Goal: Information Seeking & Learning: Understand process/instructions

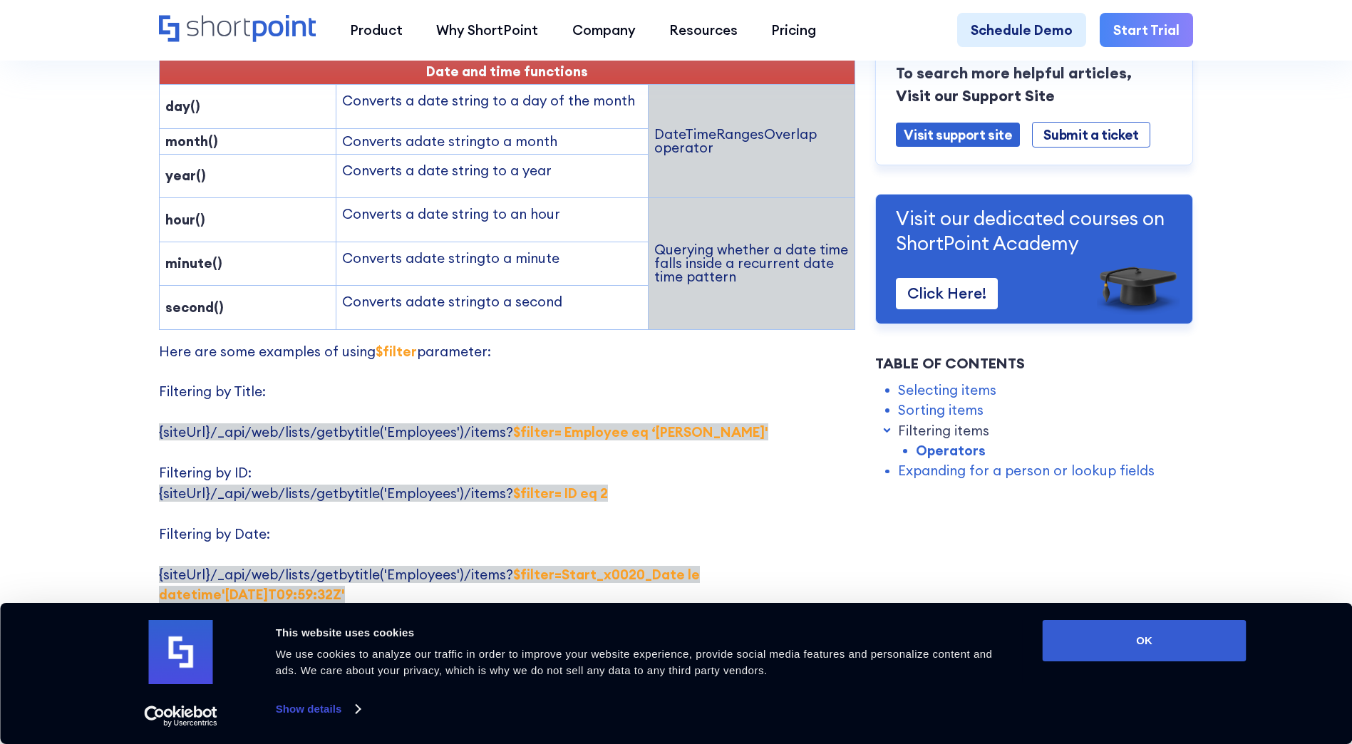
scroll to position [2707, 0]
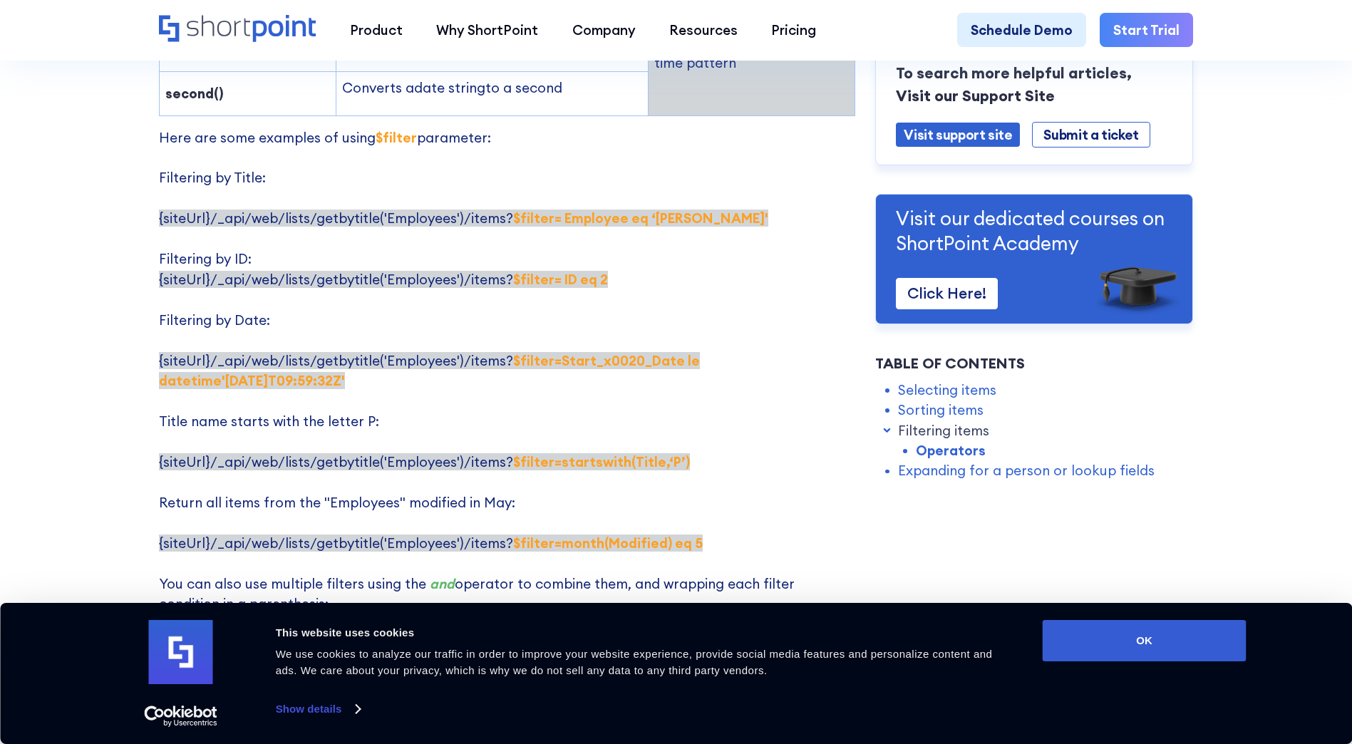
click at [591, 328] on p "Here are some examples of using $filter parameter: Filtering by Title: {siteUrl…" at bounding box center [507, 401] width 696 height 547
click at [655, 352] on strong "$filter=Start_x0020_Date le datetime'[DATE]T09:59:32Z'" at bounding box center [429, 370] width 541 height 37
drag, startPoint x: 668, startPoint y: 316, endPoint x: 678, endPoint y: 319, distance: 10.4
click at [678, 352] on strong "$filter=Start_x0020_Date le datetime'[DATE]T09:59:32Z'" at bounding box center [429, 370] width 541 height 37
click at [675, 352] on strong "$filter=Start_x0020_Date le datetime'[DATE]T09:59:32Z'" at bounding box center [429, 370] width 541 height 37
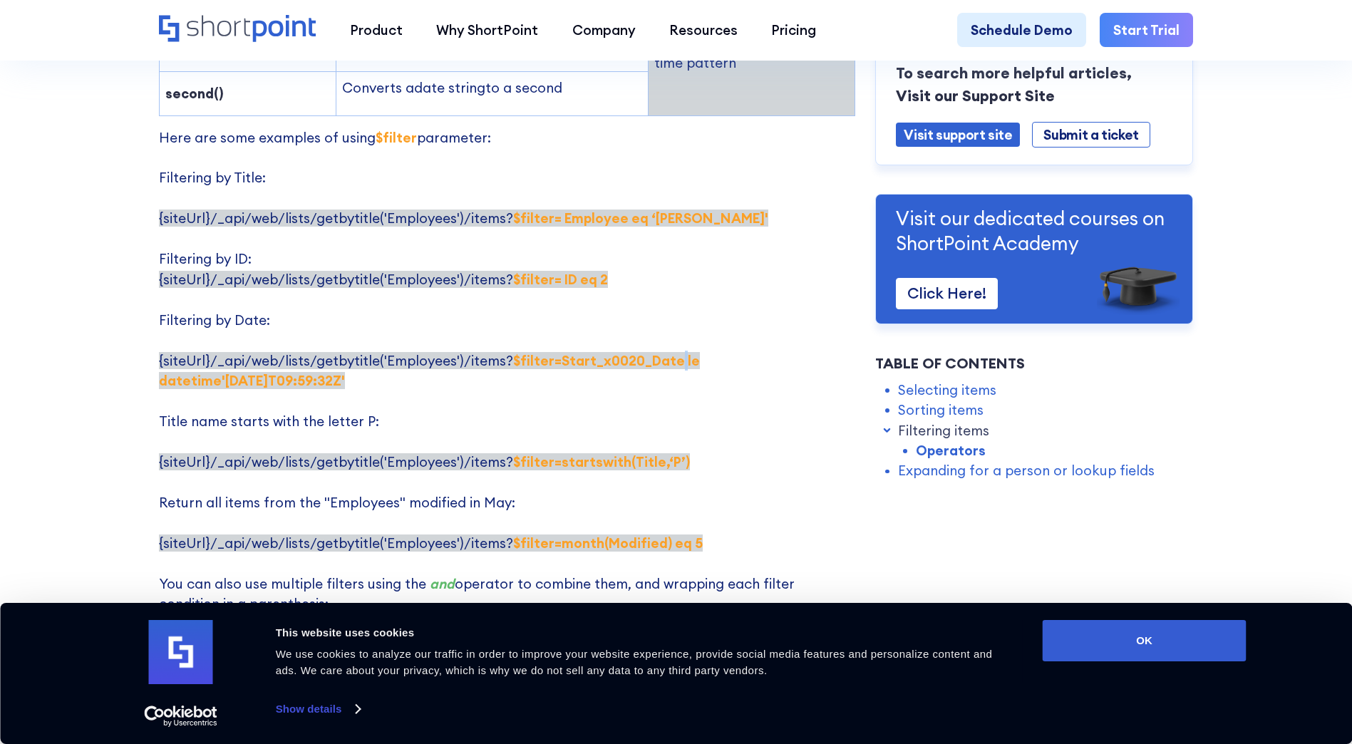
click at [675, 352] on strong "$filter=Start_x0020_Date le datetime'[DATE]T09:59:32Z'" at bounding box center [429, 370] width 541 height 37
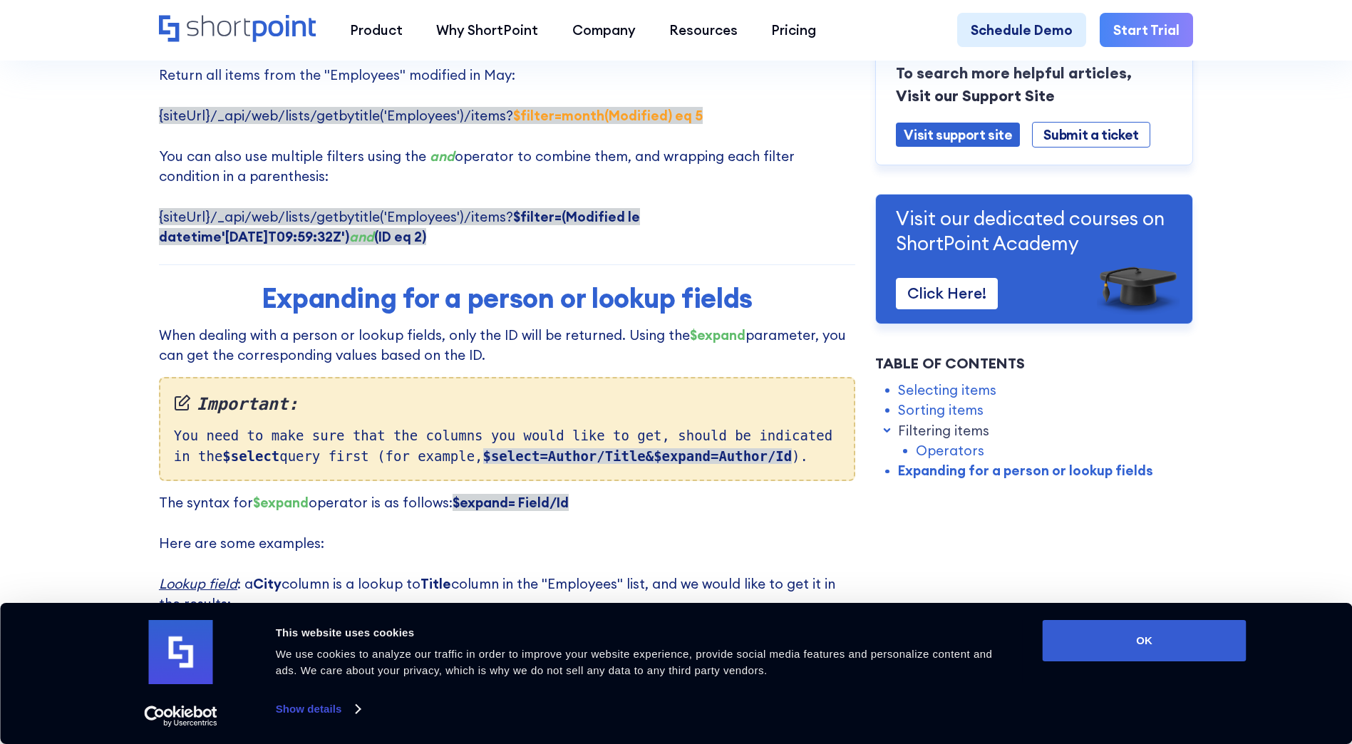
scroll to position [2850, 0]
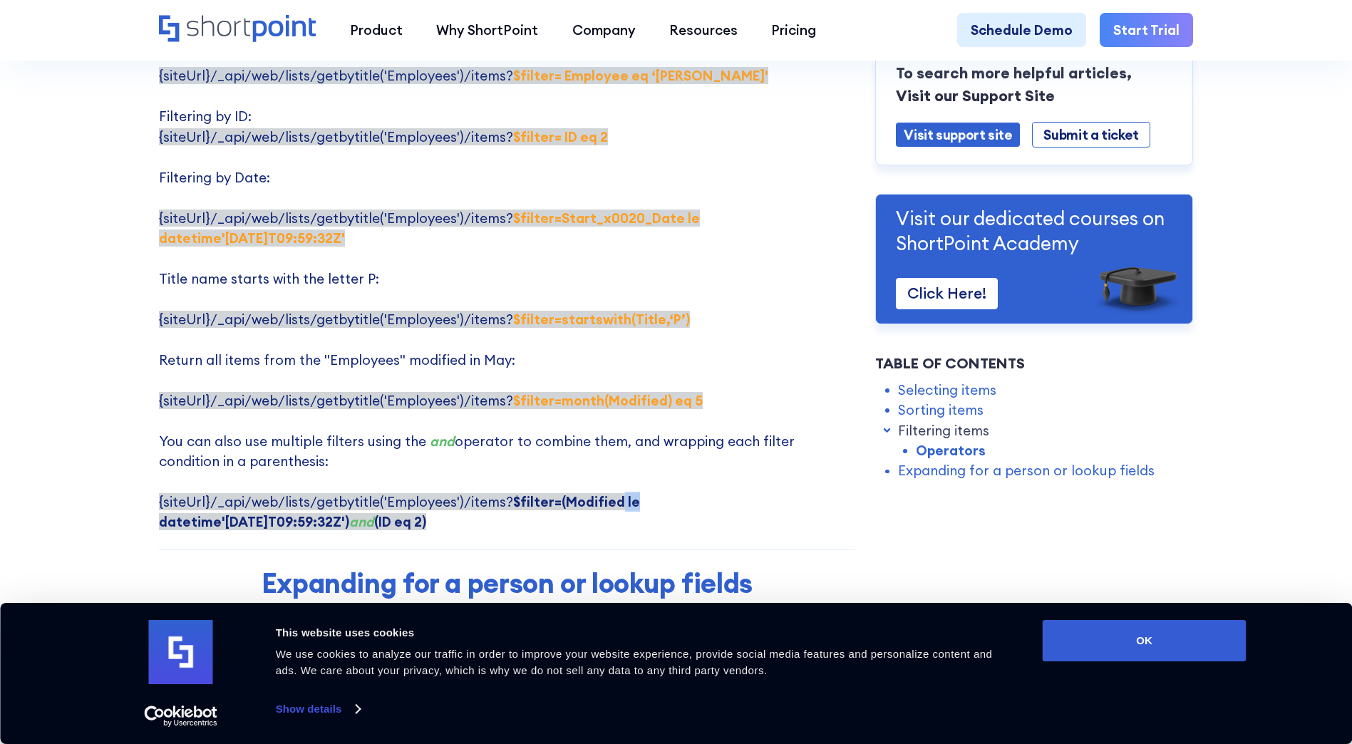
drag, startPoint x: 611, startPoint y: 464, endPoint x: 626, endPoint y: 463, distance: 14.3
click at [626, 493] on strong "$filter=(Modified le datetime'[DATE]T09:59:32Z')" at bounding box center [399, 511] width 481 height 37
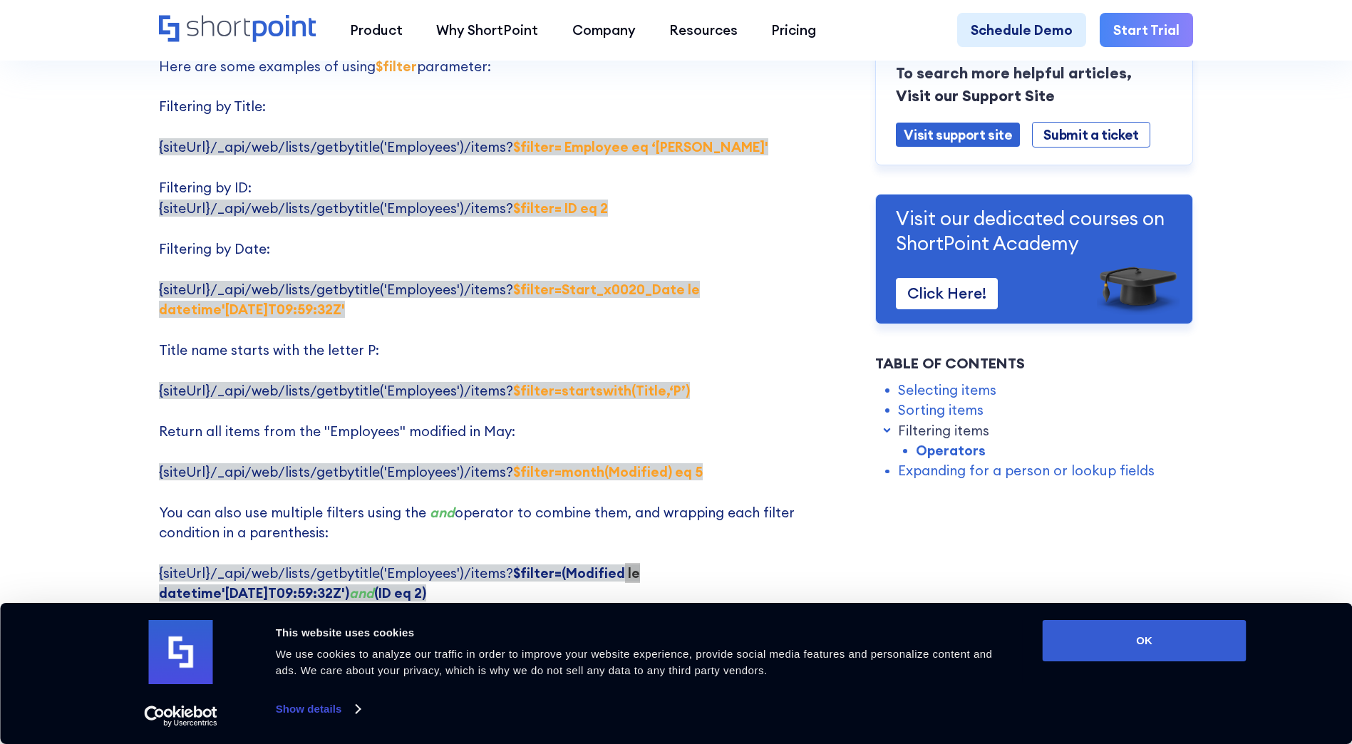
scroll to position [2636, 0]
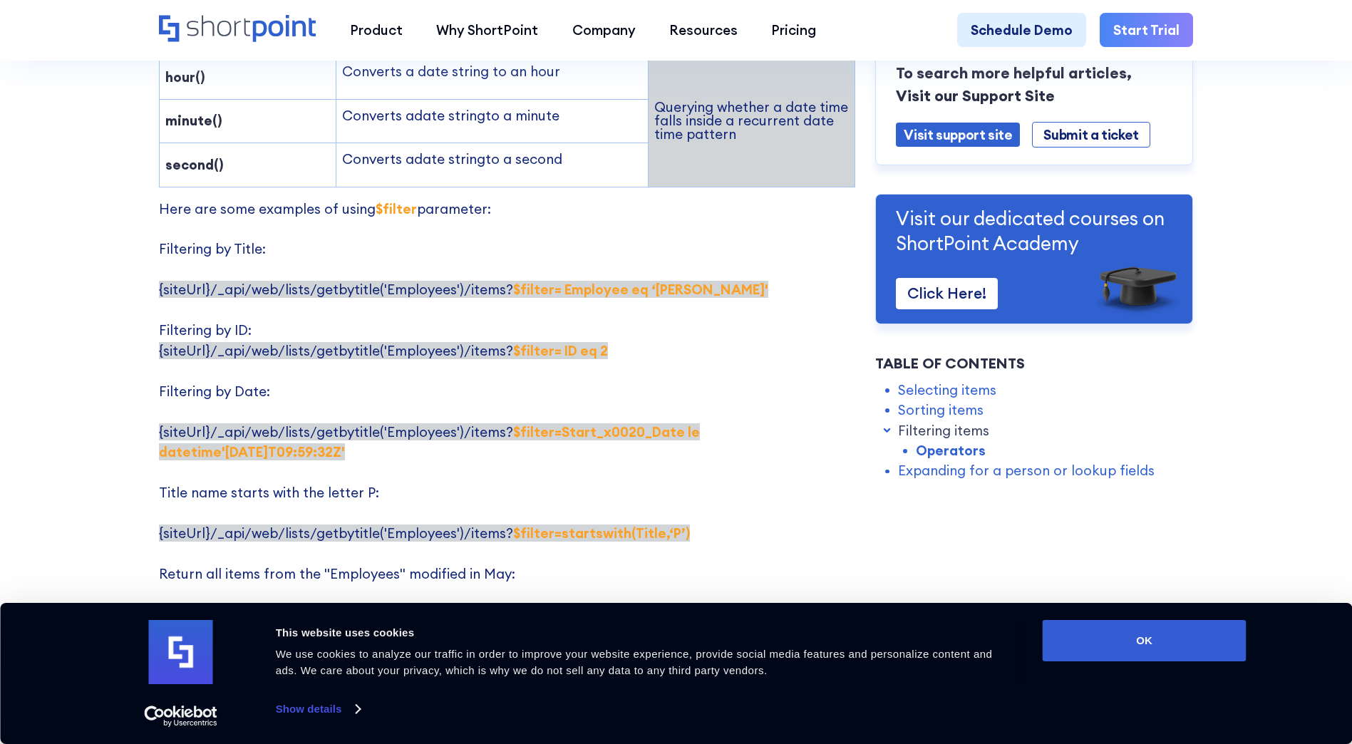
click at [592, 342] on strong "$filter= ID eq 2" at bounding box center [560, 350] width 95 height 17
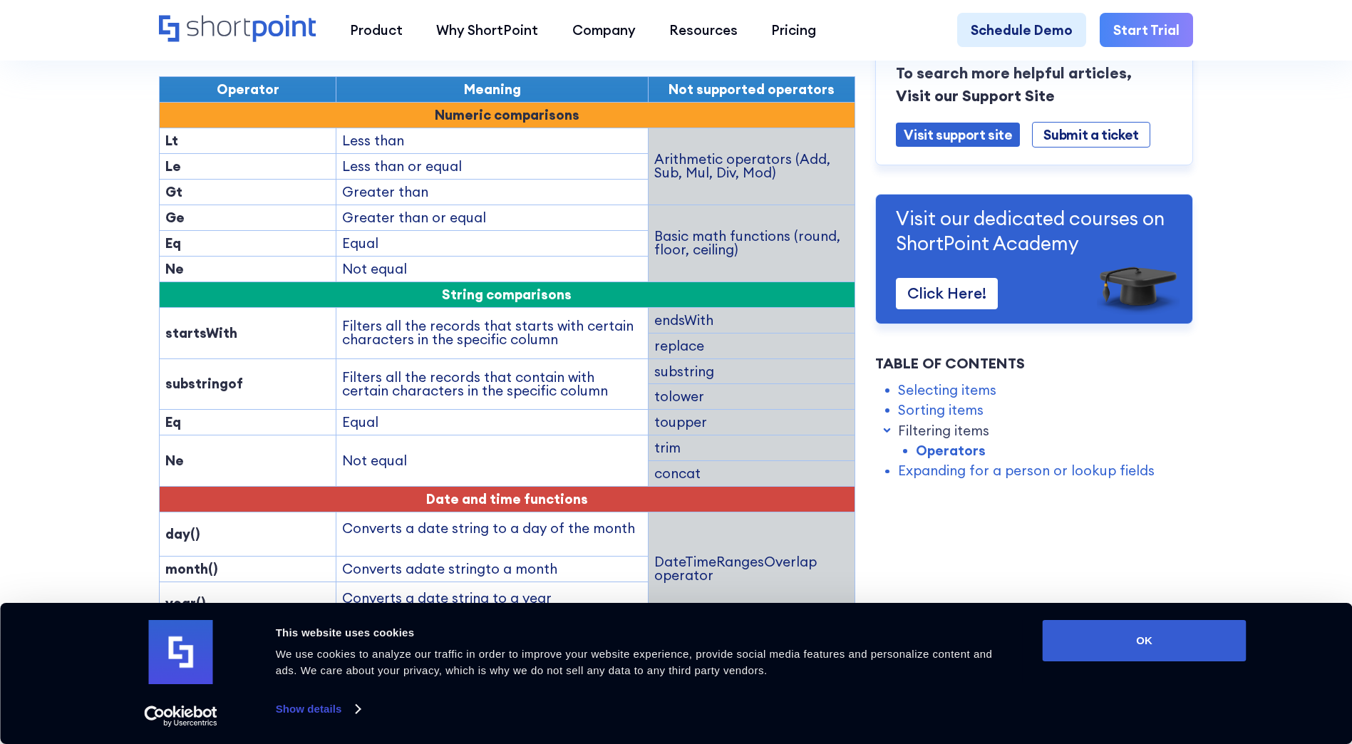
scroll to position [1995, 0]
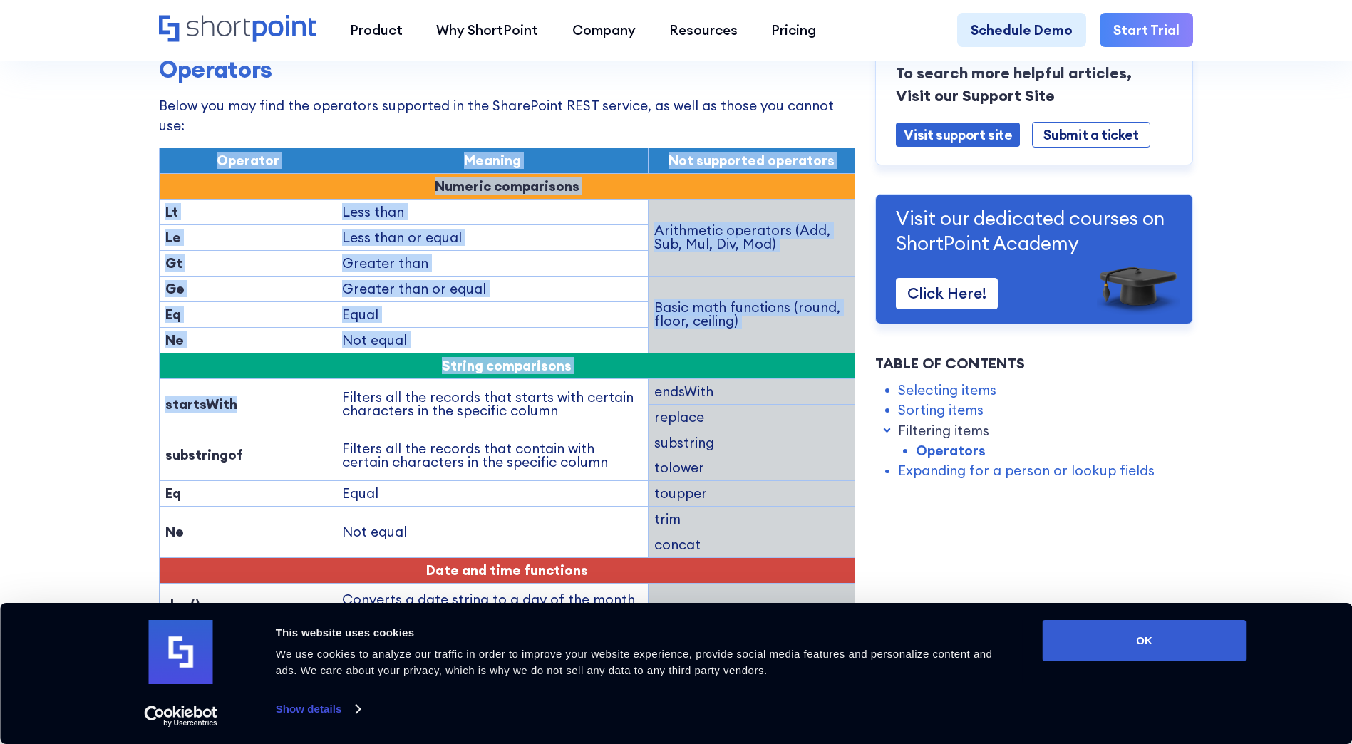
drag, startPoint x: 233, startPoint y: 361, endPoint x: 152, endPoint y: 361, distance: 81.2
click at [152, 361] on section "ShortPoint REST API: Selecting, Filtering, Sorting Results in a SharePoint List…" at bounding box center [676, 141] width 1352 height 4272
drag, startPoint x: 152, startPoint y: 361, endPoint x: 172, endPoint y: 361, distance: 20.7
click at [172, 395] on strong "startsWith" at bounding box center [201, 403] width 72 height 17
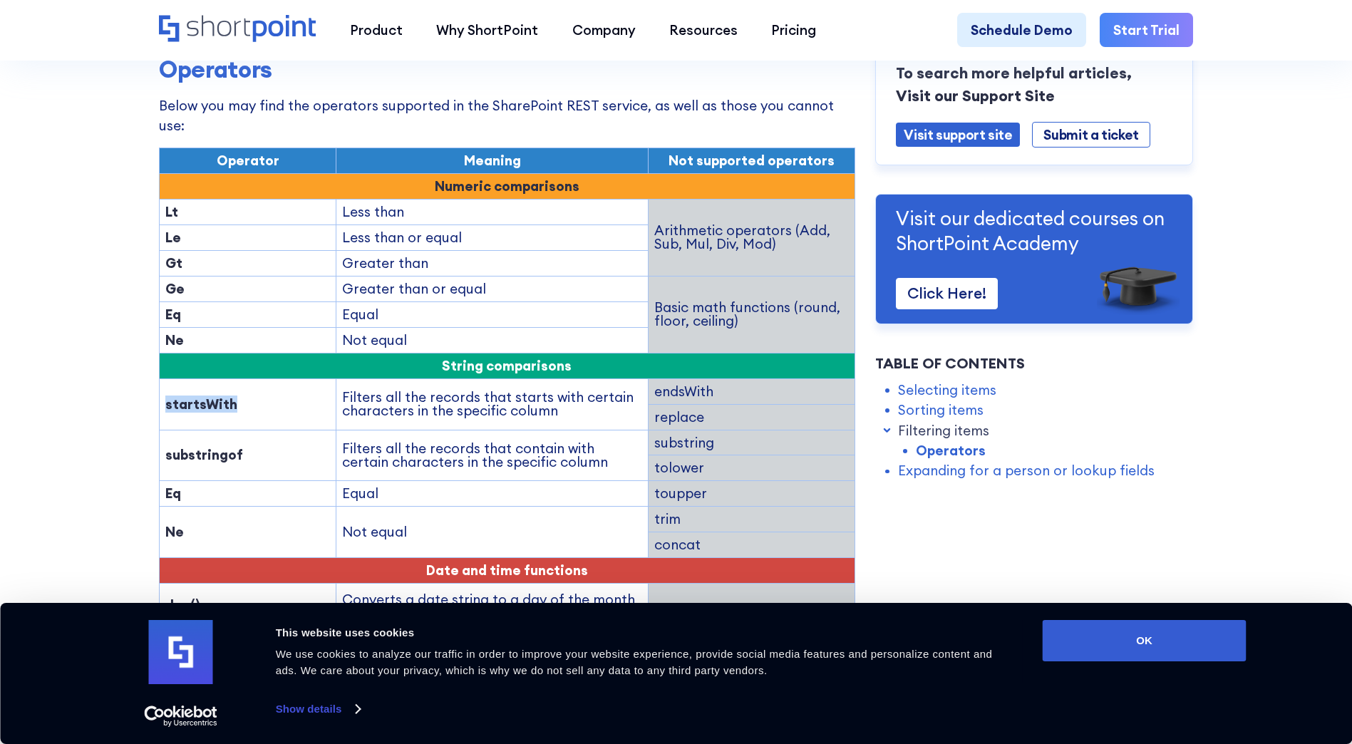
drag, startPoint x: 162, startPoint y: 360, endPoint x: 235, endPoint y: 360, distance: 73.4
click at [235, 378] on td "startsWith" at bounding box center [247, 403] width 177 height 51
drag, startPoint x: 235, startPoint y: 360, endPoint x: 217, endPoint y: 360, distance: 18.5
copy strong "startsWith"
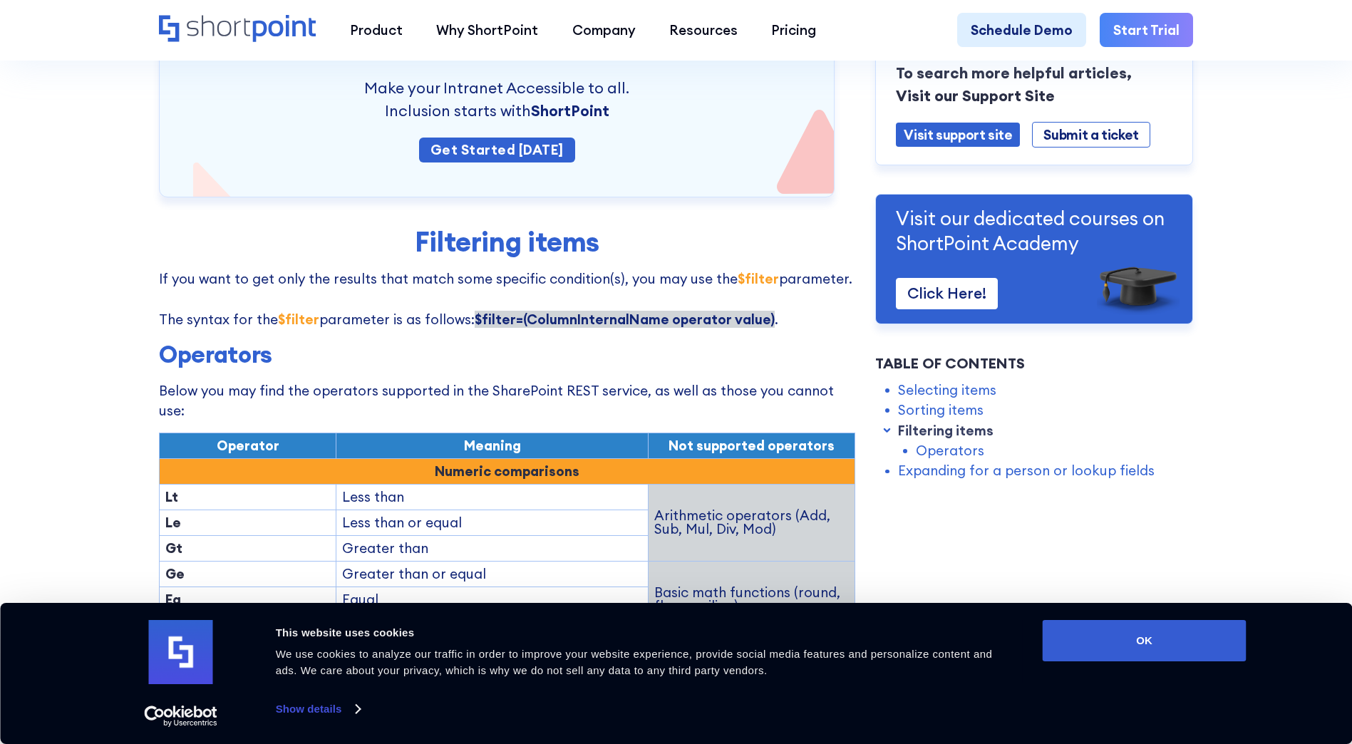
scroll to position [1496, 0]
